Goal: Transaction & Acquisition: Book appointment/travel/reservation

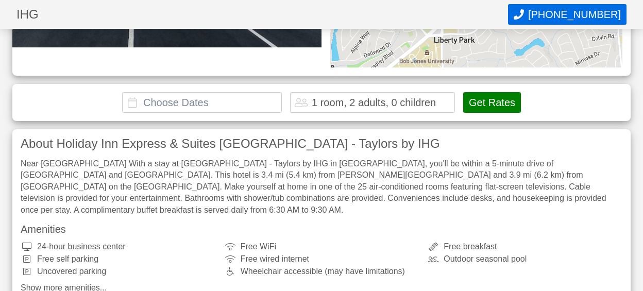
scroll to position [261, 1]
click at [131, 107] on input "text" at bounding box center [202, 103] width 160 height 21
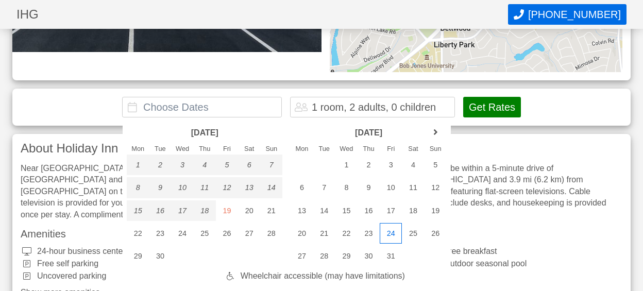
scroll to position [258, 1]
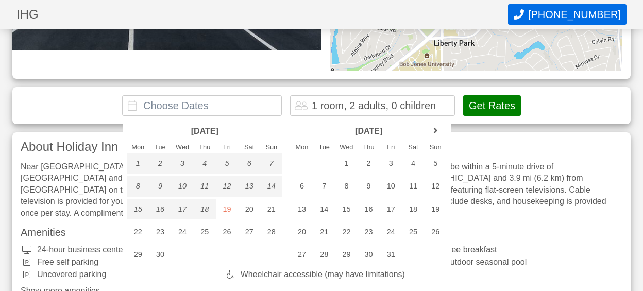
click at [224, 103] on div "**********" at bounding box center [321, 105] width 618 height 37
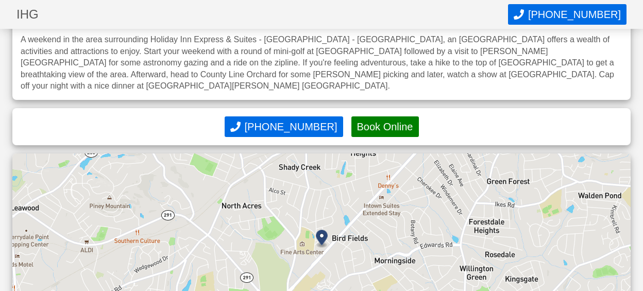
scroll to position [723, 0]
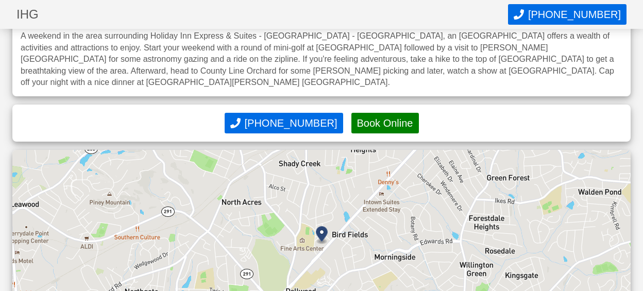
click at [372, 113] on button "Book Online" at bounding box center [385, 123] width 68 height 21
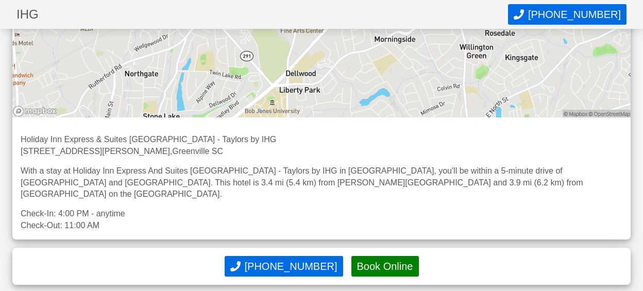
scroll to position [944, 0]
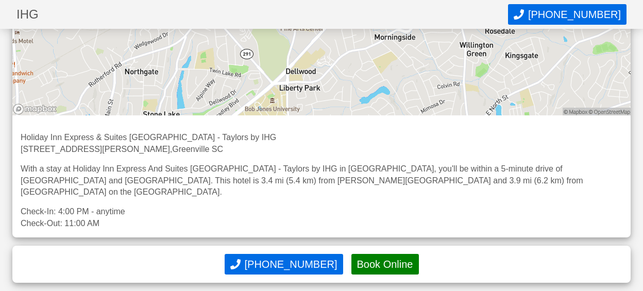
click at [364, 254] on button "Book Online" at bounding box center [385, 264] width 68 height 21
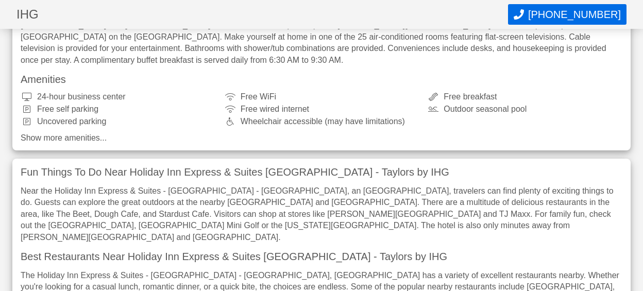
scroll to position [323, 0]
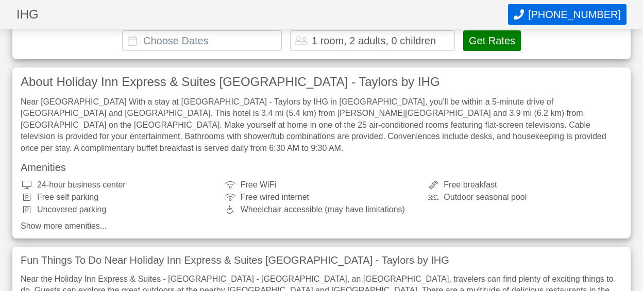
click at [139, 42] on input "text" at bounding box center [202, 40] width 160 height 21
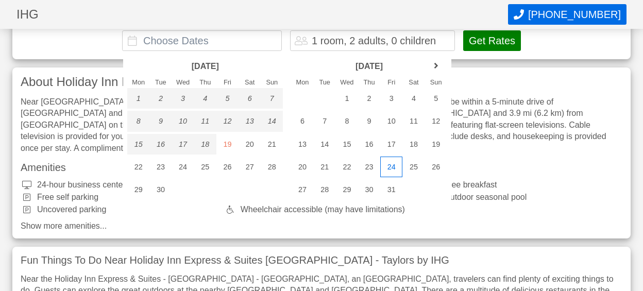
click at [394, 170] on div "24" at bounding box center [391, 167] width 22 height 21
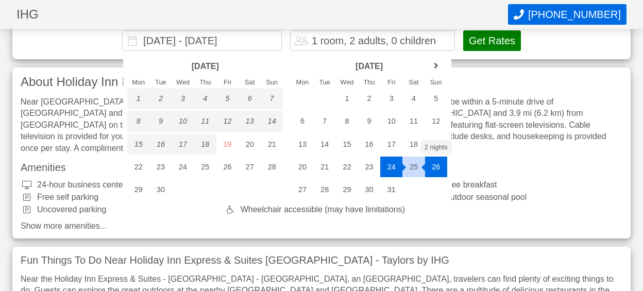
click at [435, 168] on div "26" at bounding box center [436, 167] width 22 height 21
type input "[DATE] - [DATE]"
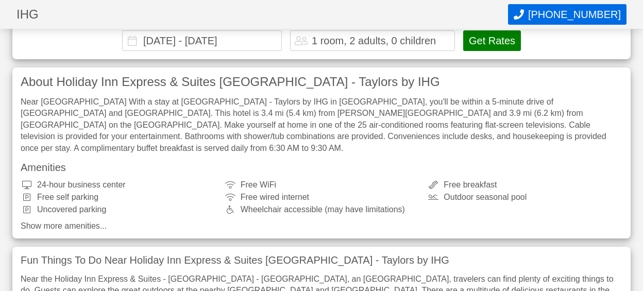
click at [316, 42] on div "1 room, 2 adults, 0 children" at bounding box center [374, 41] width 124 height 10
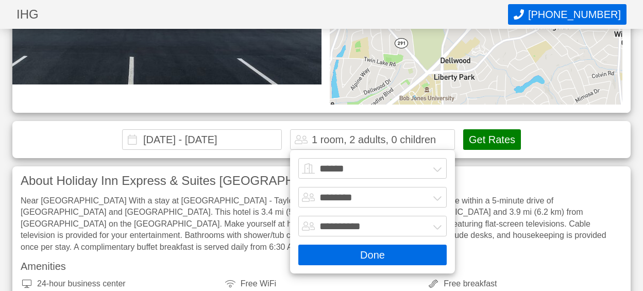
scroll to position [207, 0]
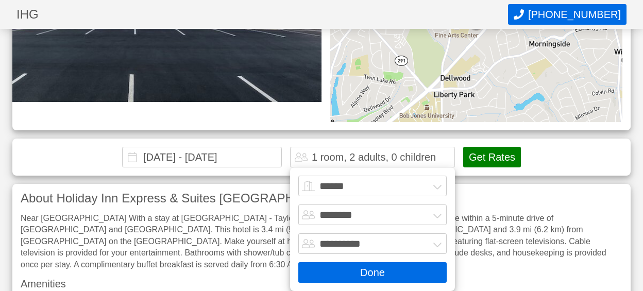
select select "*"
click at [379, 270] on button "Done" at bounding box center [372, 272] width 148 height 21
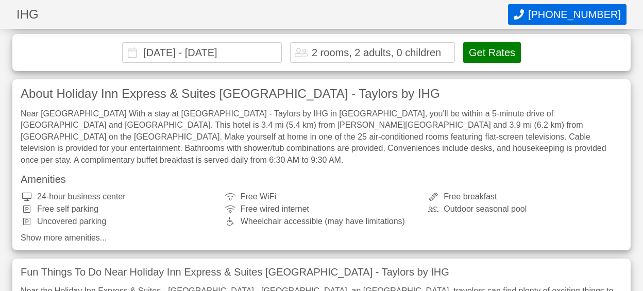
scroll to position [312, 0]
click at [512, 55] on button "Get Rates" at bounding box center [492, 52] width 58 height 21
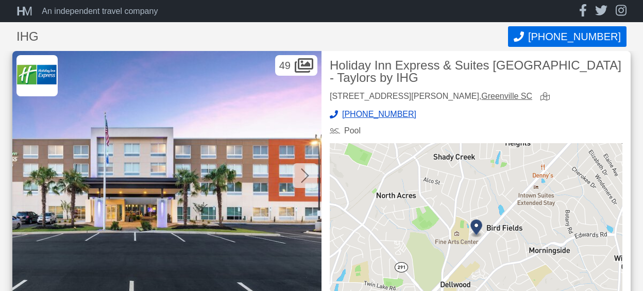
scroll to position [0, 1]
click at [305, 173] on icon at bounding box center [305, 176] width 8 height 14
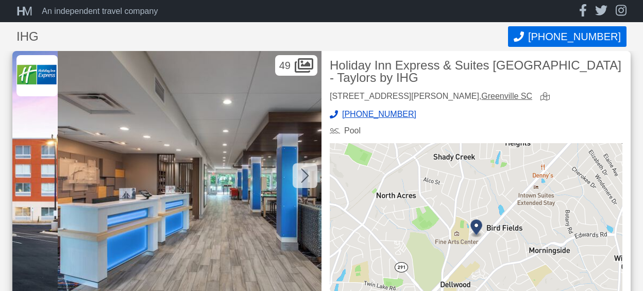
scroll to position [0, 309]
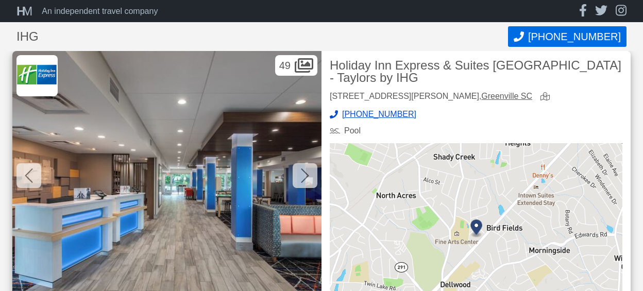
click at [305, 173] on icon at bounding box center [305, 176] width 8 height 14
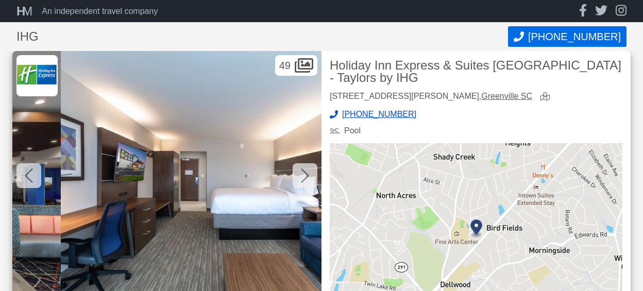
scroll to position [0, 618]
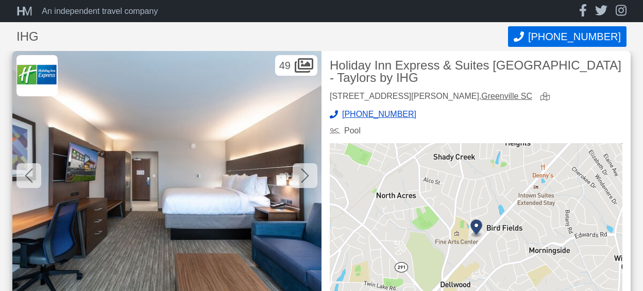
click at [305, 173] on icon at bounding box center [305, 176] width 8 height 14
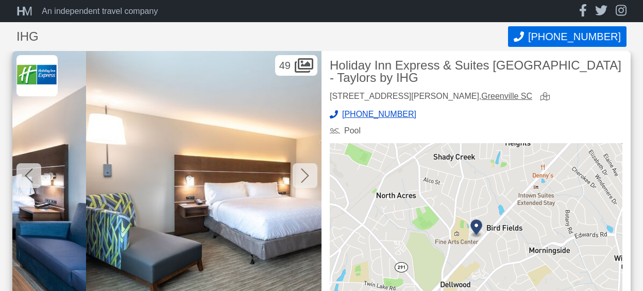
scroll to position [0, 928]
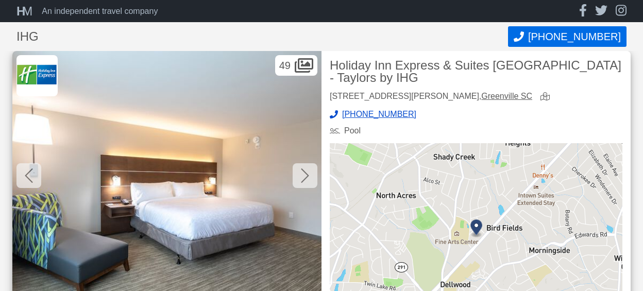
click at [305, 173] on icon at bounding box center [305, 176] width 8 height 14
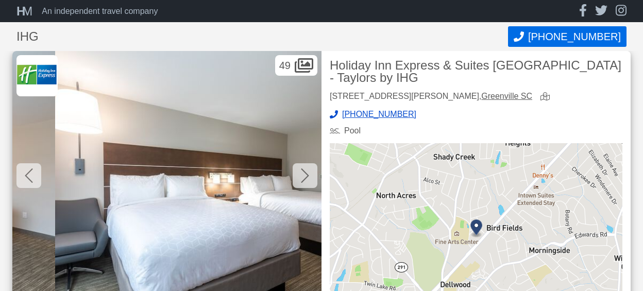
scroll to position [0, 1237]
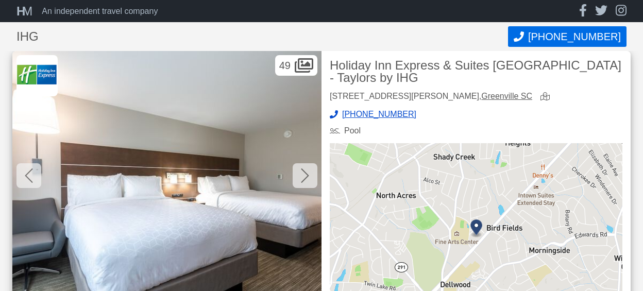
click at [305, 173] on icon at bounding box center [305, 176] width 8 height 14
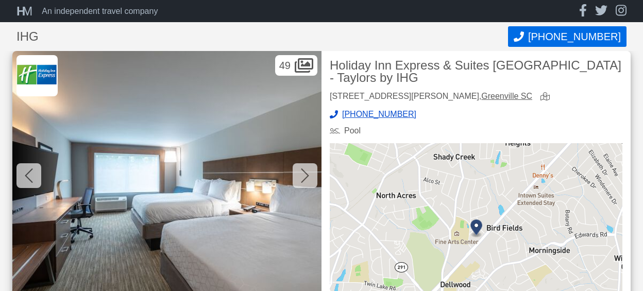
click at [305, 173] on icon at bounding box center [305, 176] width 8 height 14
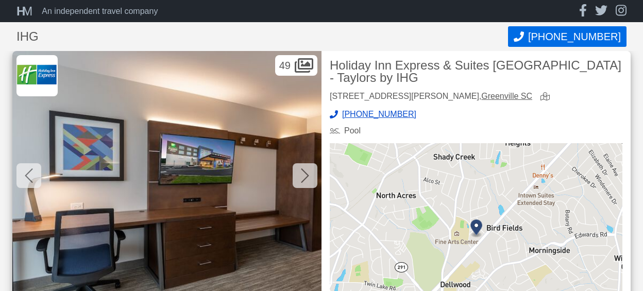
click at [305, 173] on icon at bounding box center [305, 176] width 8 height 14
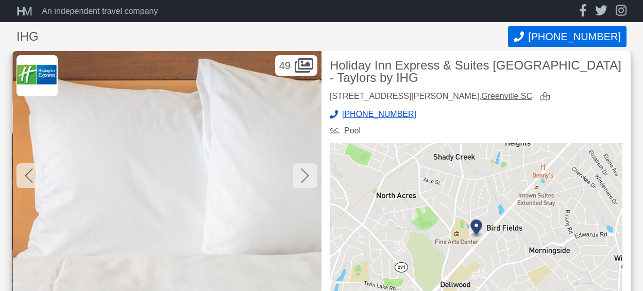
scroll to position [2, 1]
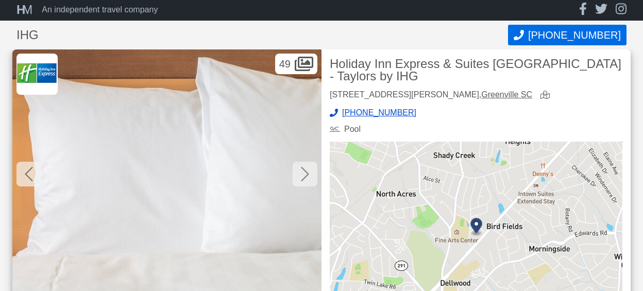
click at [305, 173] on icon at bounding box center [305, 174] width 8 height 16
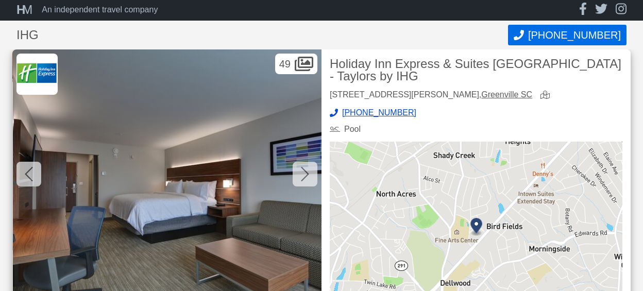
scroll to position [4, 1]
